Goal: Transaction & Acquisition: Purchase product/service

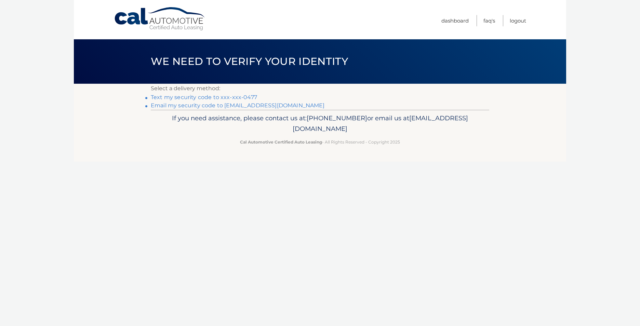
click at [212, 95] on link "Text my security code to xxx-xxx-0477" at bounding box center [204, 97] width 106 height 7
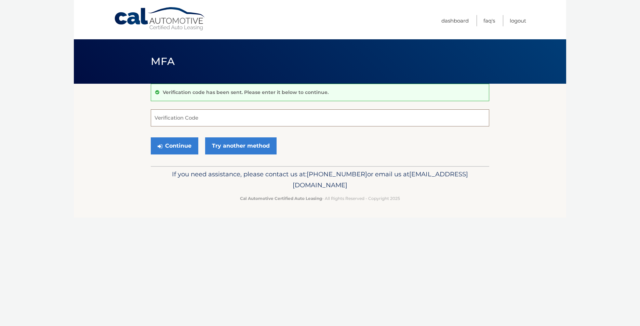
click at [208, 118] on input "Verification Code" at bounding box center [320, 117] width 339 height 17
type input "568619"
click at [187, 144] on button "Continue" at bounding box center [175, 146] width 48 height 17
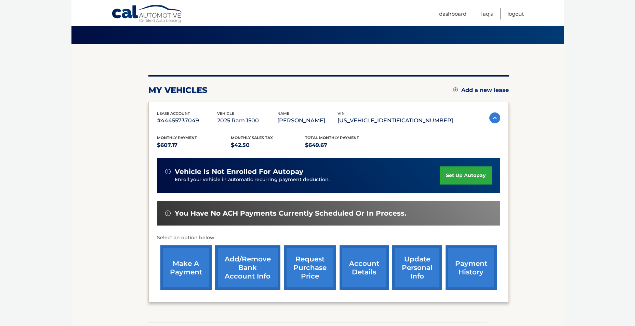
scroll to position [34, 0]
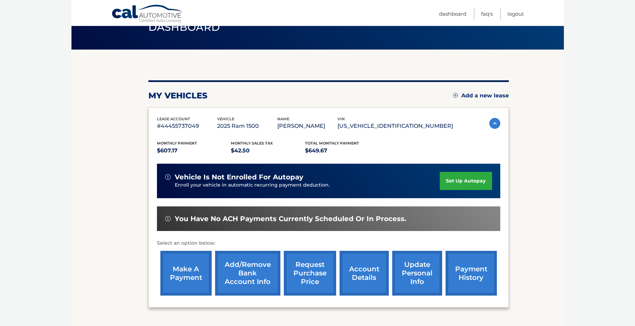
click at [199, 276] on link "make a payment" at bounding box center [185, 273] width 51 height 45
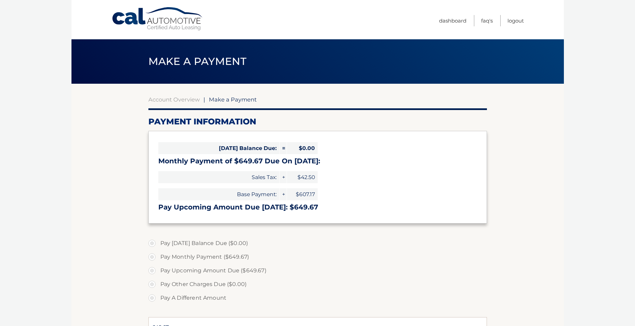
select select "YTJhNTdmOTAtZTlhNS00ZjA2LTkyZjMtYTQ0Yzk0YTEyYWZk"
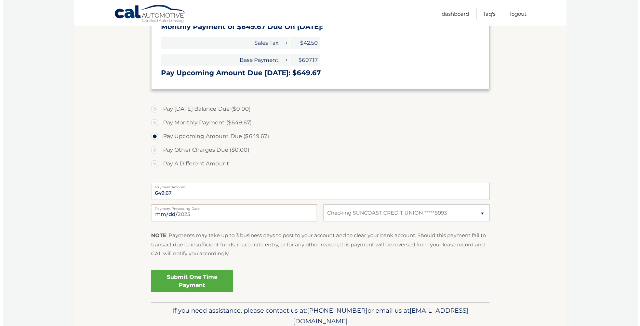
scroll to position [163, 0]
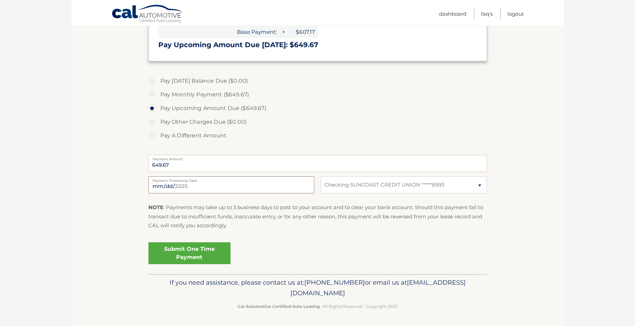
click at [190, 189] on input "[DATE]" at bounding box center [231, 185] width 166 height 17
type input "[DATE]"
click at [188, 250] on link "Submit One Time Payment" at bounding box center [189, 254] width 82 height 22
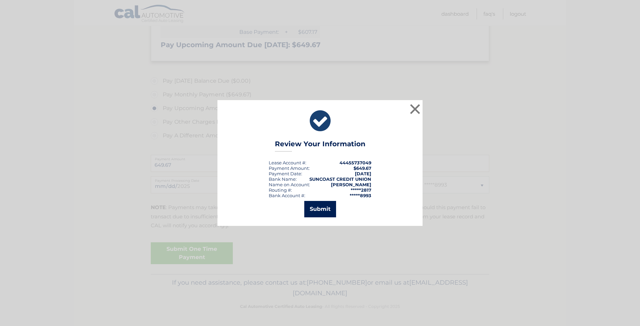
click at [323, 202] on button "Submit" at bounding box center [320, 209] width 32 height 16
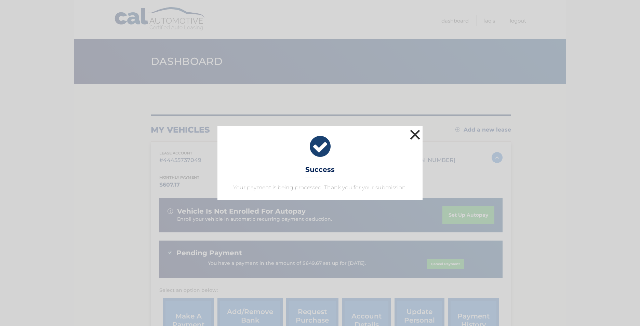
click at [411, 134] on button "×" at bounding box center [415, 135] width 14 height 14
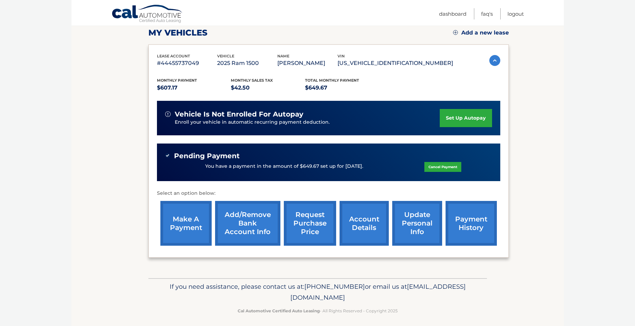
scroll to position [101, 0]
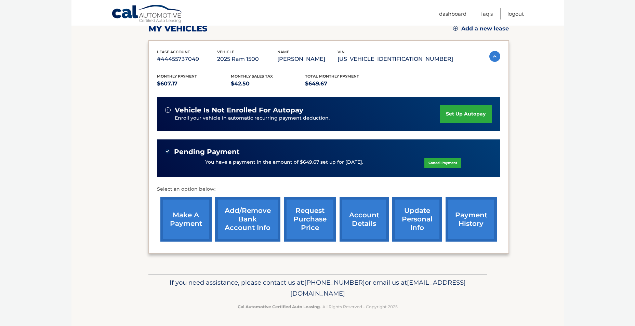
click at [358, 224] on link "account details" at bounding box center [364, 219] width 49 height 45
click at [361, 218] on link "account details" at bounding box center [364, 219] width 49 height 45
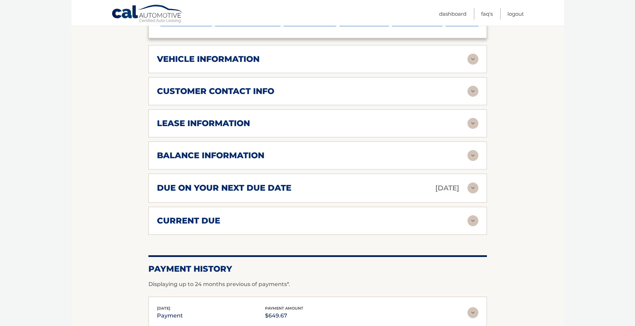
scroll to position [336, 0]
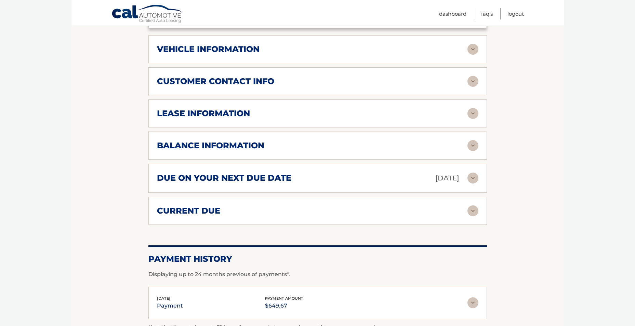
click at [472, 108] on img at bounding box center [473, 113] width 11 height 11
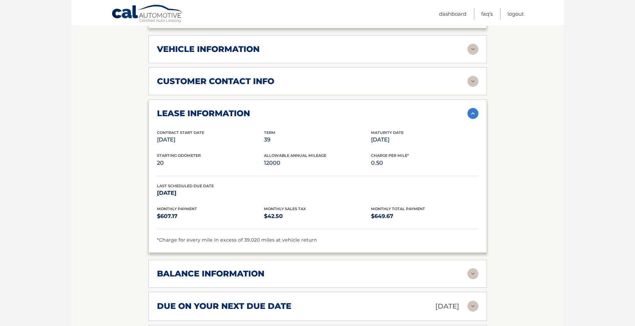
scroll to position [370, 0]
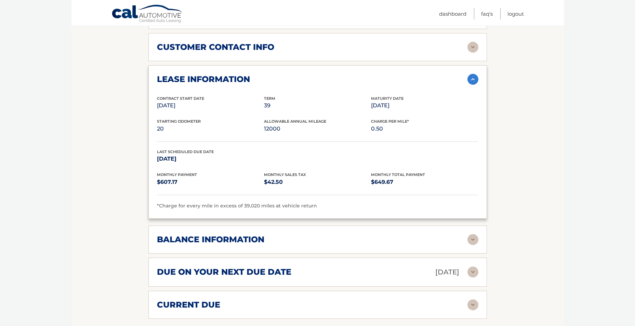
click at [471, 239] on img at bounding box center [473, 239] width 11 height 11
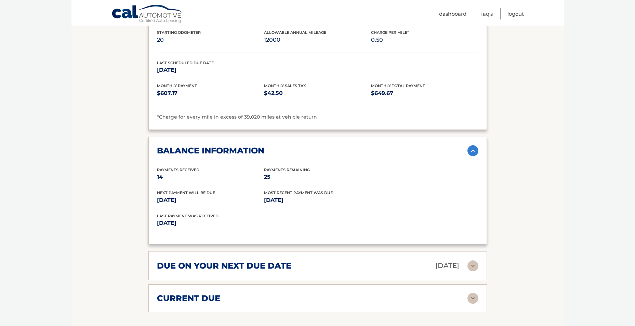
scroll to position [507, 0]
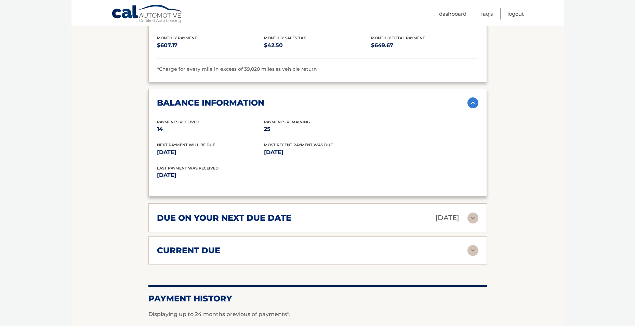
drag, startPoint x: 635, startPoint y: 177, endPoint x: 632, endPoint y: 96, distance: 80.8
drag, startPoint x: 634, startPoint y: 209, endPoint x: 635, endPoint y: 168, distance: 40.7
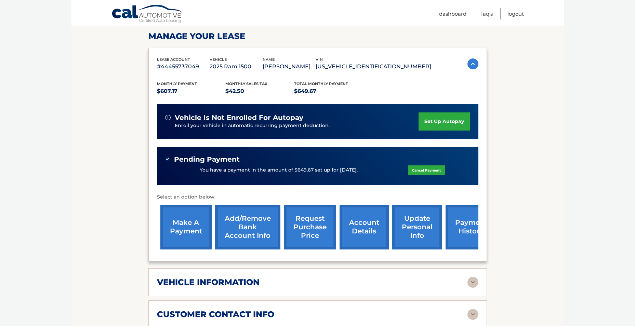
scroll to position [101, 0]
